Goal: Check status: Check status

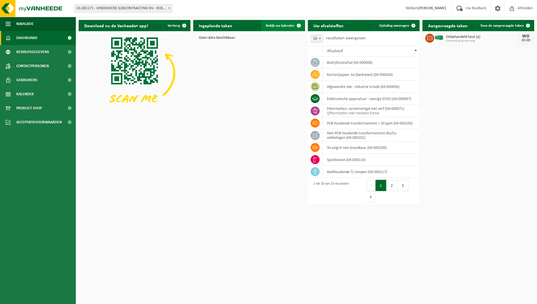
click at [283, 25] on span "Bekijk uw kalender" at bounding box center [280, 26] width 29 height 4
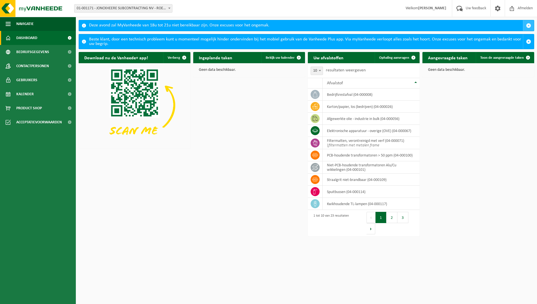
click at [528, 26] on span "button" at bounding box center [528, 25] width 5 height 5
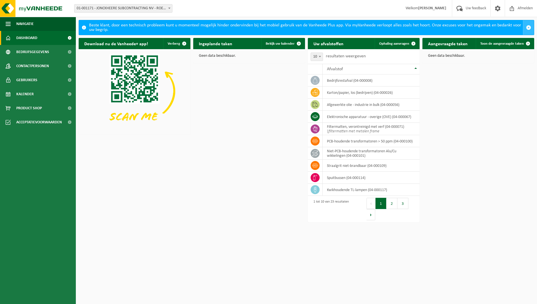
click at [529, 26] on span "button" at bounding box center [528, 27] width 5 height 5
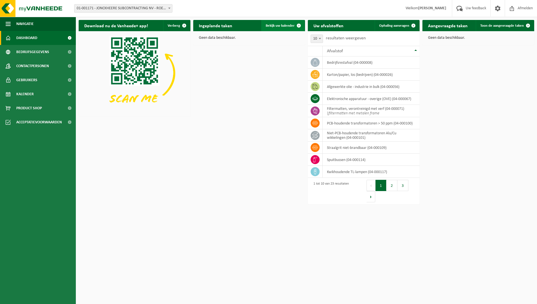
click at [294, 24] on span at bounding box center [298, 25] width 11 height 11
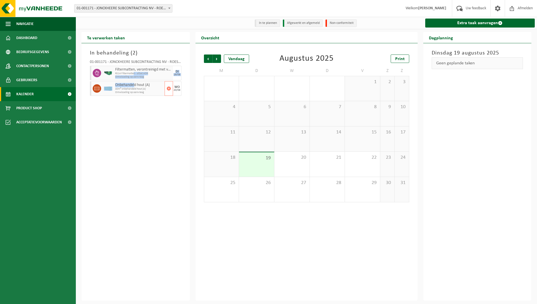
drag, startPoint x: 134, startPoint y: 75, endPoint x: 135, endPoint y: 85, distance: 10.1
click at [135, 85] on div "01-001171 - JONCKHEERE SUBCONTRACTING NV - ROESELARE Filtermatten, verontreinig…" at bounding box center [135, 76] width 97 height 39
drag, startPoint x: 135, startPoint y: 85, endPoint x: 145, endPoint y: 115, distance: 31.5
click at [145, 115] on div "In behandeling ( 2 ) 01-001171 - JONCKHEERE SUBCONTRACTING NV - ROESELARE Filte…" at bounding box center [136, 171] width 109 height 257
